Goal: Information Seeking & Learning: Learn about a topic

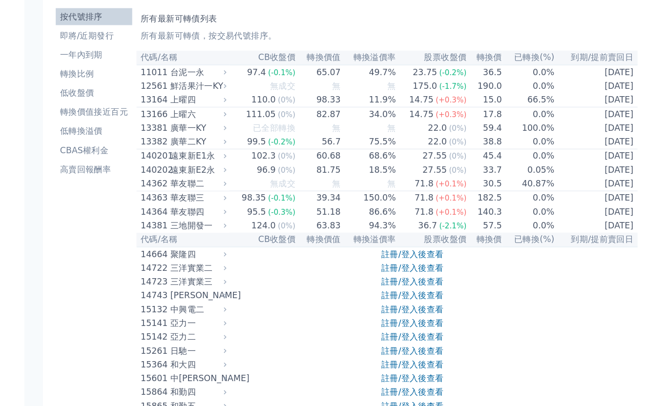
scroll to position [3, 0]
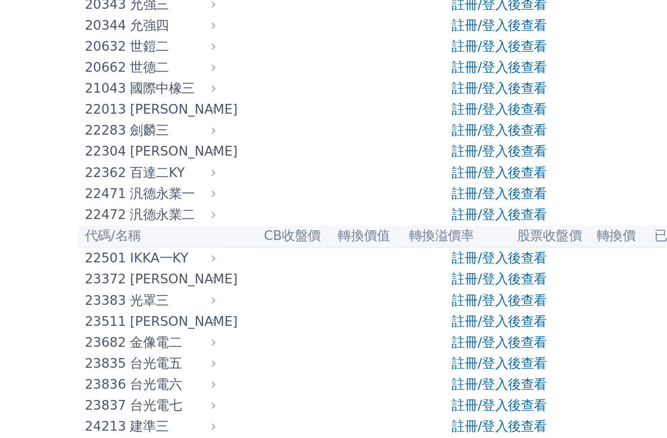
scroll to position [590, 0]
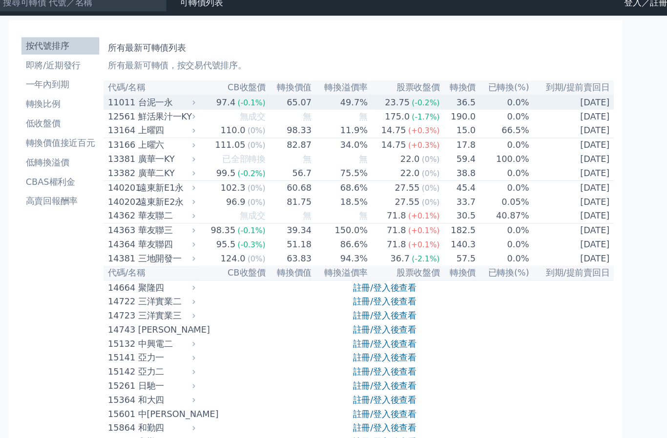
click at [288, 95] on td "65.07" at bounding box center [308, 101] width 41 height 13
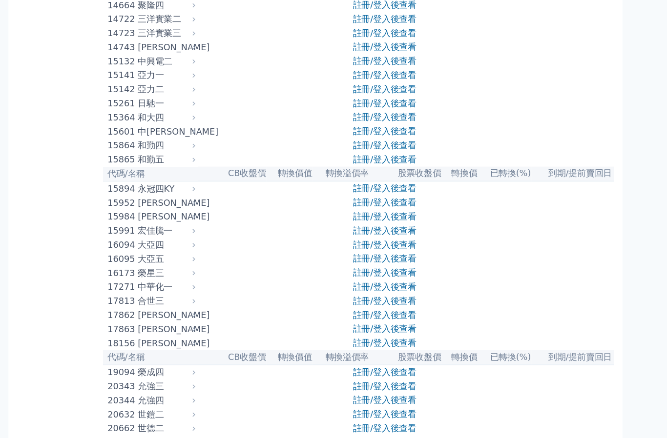
scroll to position [572, 0]
click at [367, 44] on link "註冊/登入後查看" at bounding box center [395, 39] width 57 height 9
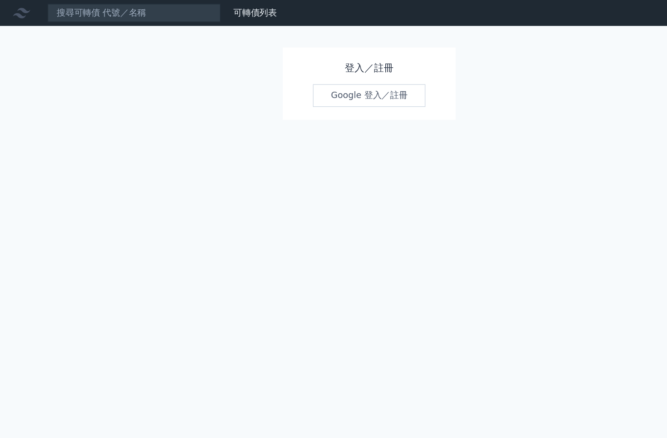
click at [346, 89] on link "Google 登入／註冊" at bounding box center [334, 86] width 102 height 20
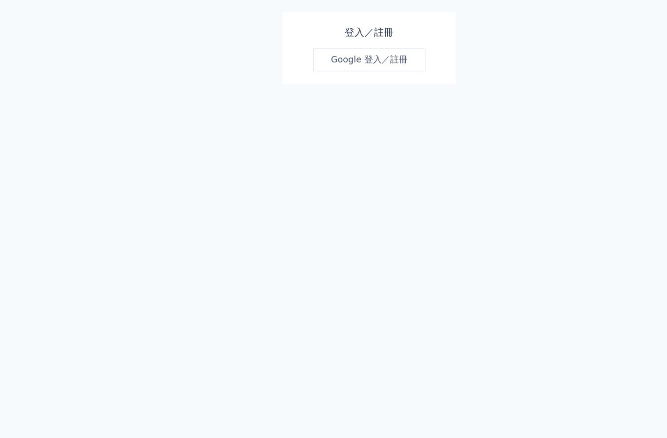
scroll to position [36, 0]
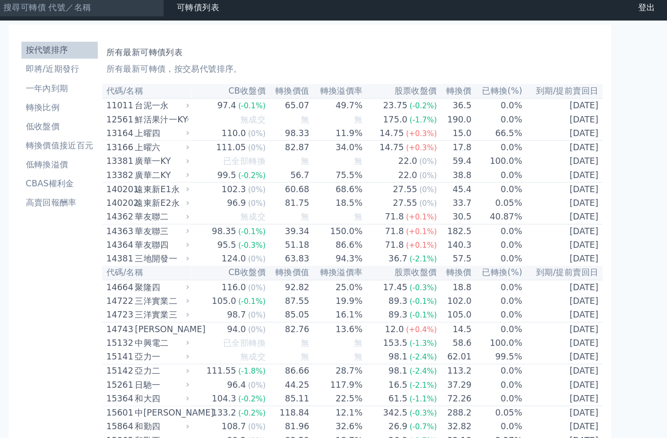
click at [68, 87] on link "一年內到期" at bounding box center [103, 86] width 70 height 16
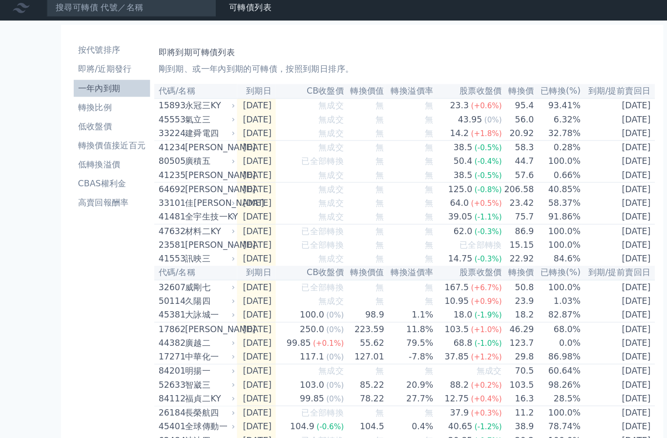
click at [68, 86] on li "一年內到期" at bounding box center [103, 86] width 70 height 12
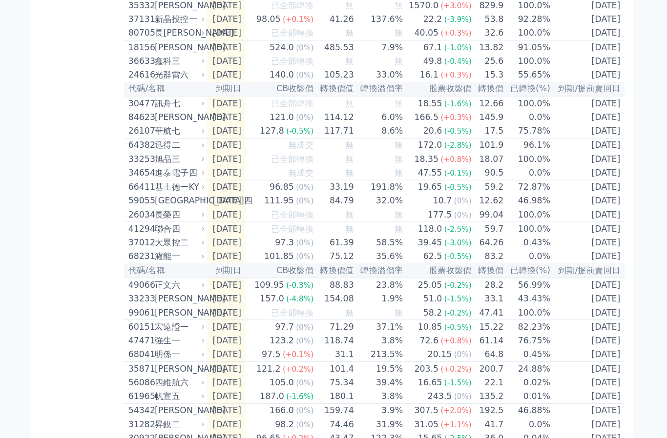
scroll to position [833, 0]
